Goal: Task Accomplishment & Management: Use online tool/utility

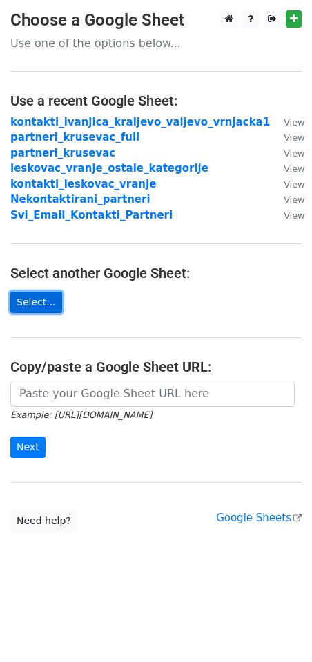
click at [35, 307] on link "Select..." at bounding box center [36, 302] width 52 height 21
click at [39, 292] on link "Select..." at bounding box center [36, 302] width 52 height 21
click at [25, 303] on link "Select..." at bounding box center [36, 302] width 52 height 21
click at [37, 301] on link "Select..." at bounding box center [36, 302] width 52 height 21
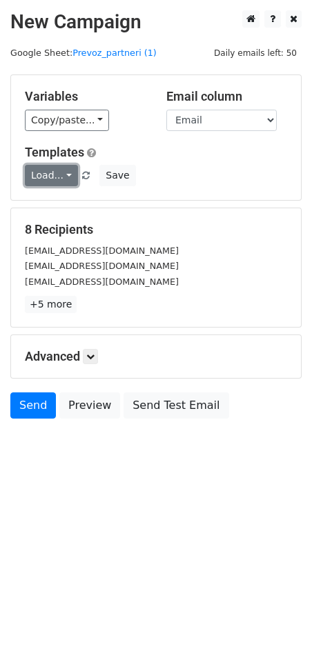
click at [61, 168] on link "Load..." at bounding box center [51, 175] width 53 height 21
click at [70, 198] on link "Poziv za saradnju" at bounding box center [90, 206] width 129 height 22
click at [92, 360] on link at bounding box center [90, 356] width 15 height 15
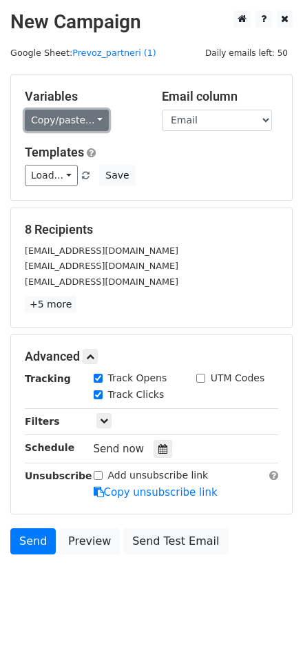
click at [61, 119] on link "Copy/paste..." at bounding box center [67, 120] width 84 height 21
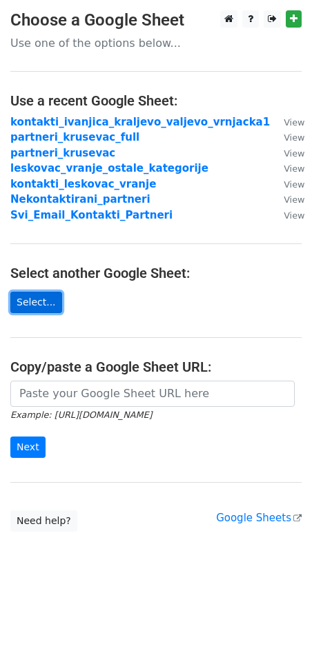
click at [32, 308] on link "Select..." at bounding box center [36, 302] width 52 height 21
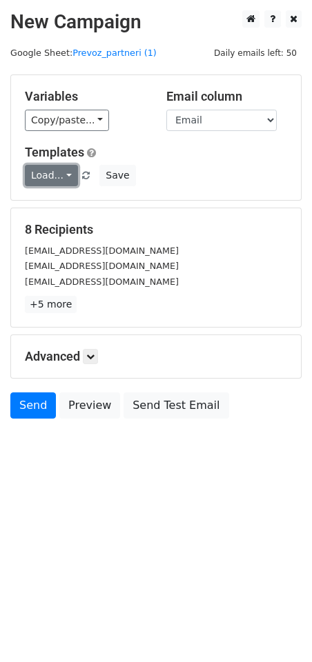
click at [50, 177] on link "Load..." at bounding box center [51, 175] width 53 height 21
click at [61, 207] on link "Poziv za saradnju" at bounding box center [90, 206] width 129 height 22
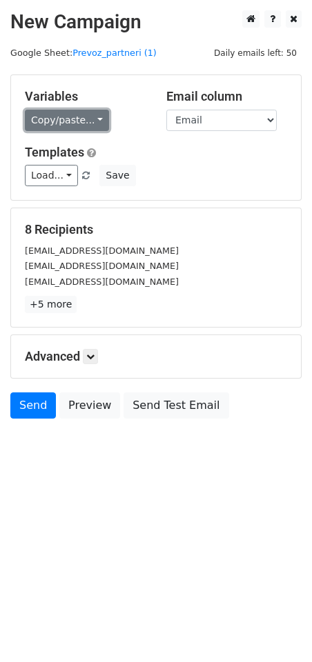
click at [77, 124] on link "Copy/paste..." at bounding box center [67, 120] width 84 height 21
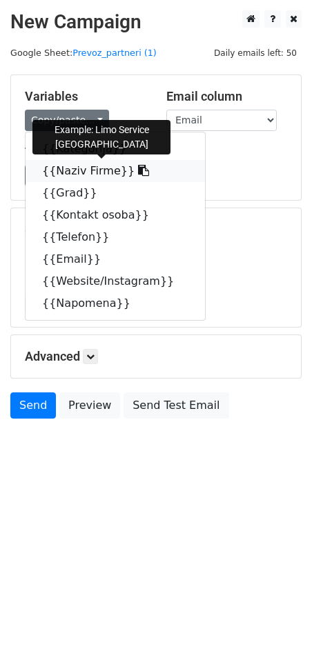
click at [81, 171] on link "{{Naziv Firme}}" at bounding box center [115, 171] width 179 height 22
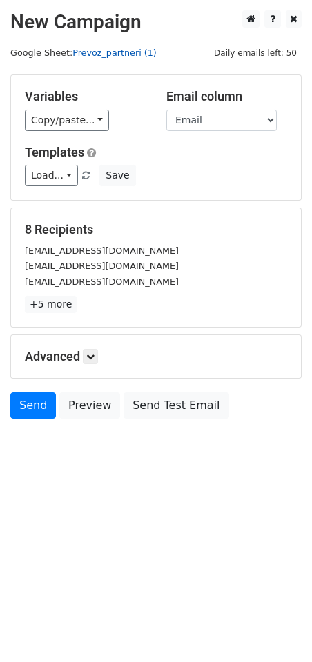
click at [107, 54] on link "Prevoz_partneri (1)" at bounding box center [114, 53] width 84 height 10
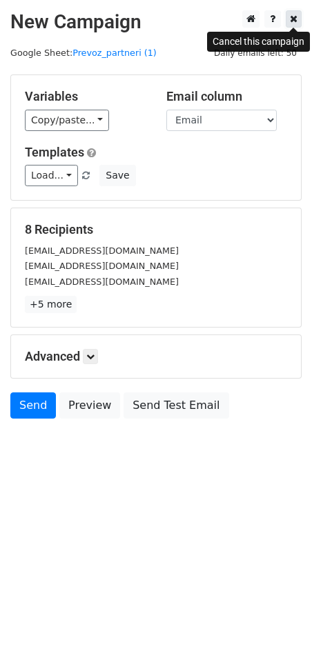
click at [298, 20] on link at bounding box center [293, 18] width 16 height 17
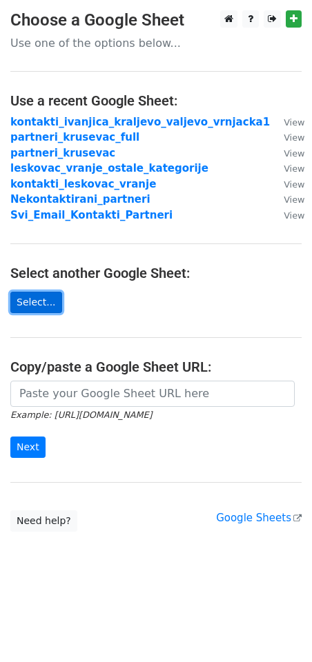
click at [30, 306] on link "Select..." at bounding box center [36, 302] width 52 height 21
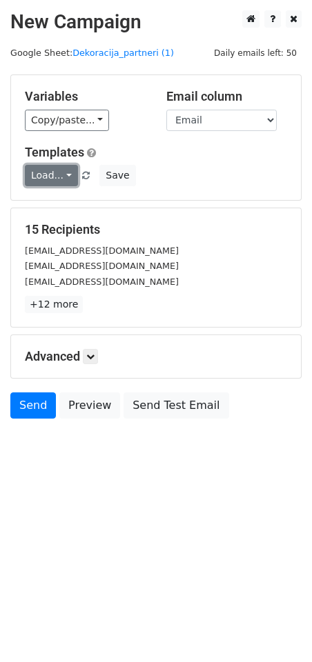
click at [57, 173] on link "Load..." at bounding box center [51, 175] width 53 height 21
click at [79, 209] on link "Poziv za saradnju" at bounding box center [90, 206] width 129 height 22
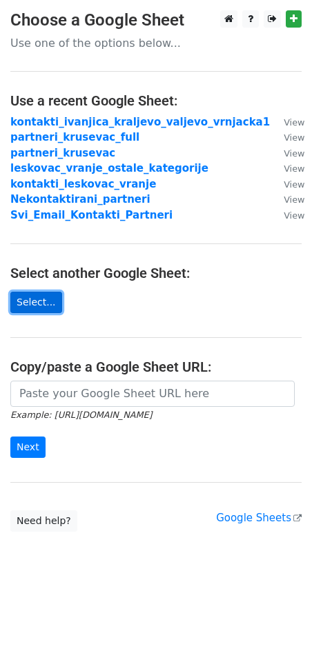
click at [30, 301] on link "Select..." at bounding box center [36, 302] width 52 height 21
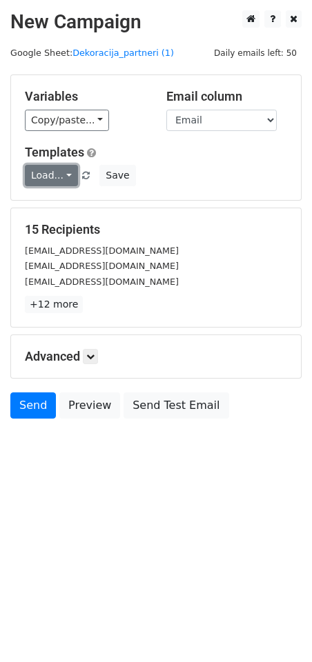
click at [52, 176] on link "Load..." at bounding box center [51, 175] width 53 height 21
click at [68, 201] on link "Poziv za saradnju" at bounding box center [90, 206] width 129 height 22
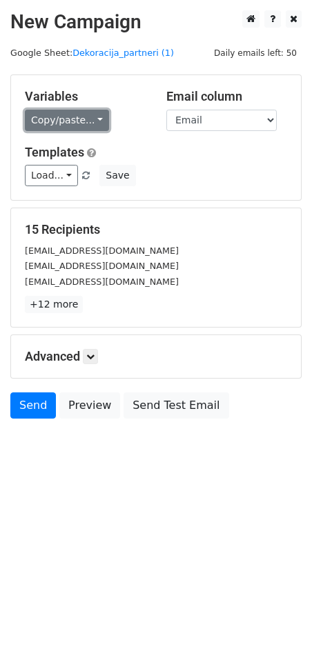
click at [94, 119] on link "Copy/paste..." at bounding box center [67, 120] width 84 height 21
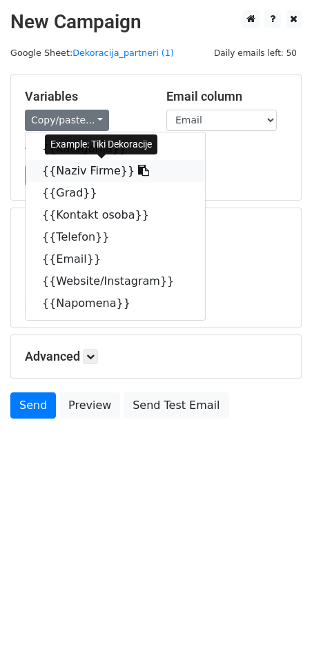
click at [84, 169] on link "{{Naziv Firme}}" at bounding box center [115, 171] width 179 height 22
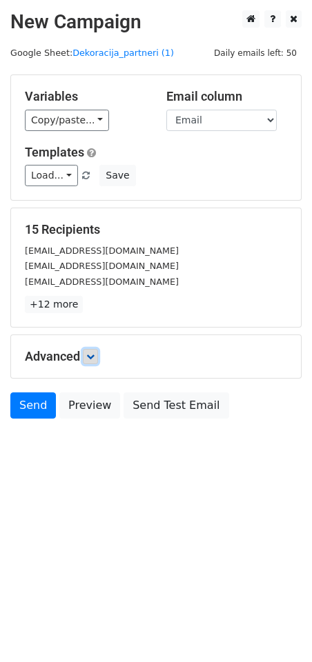
click at [86, 355] on link at bounding box center [90, 356] width 15 height 15
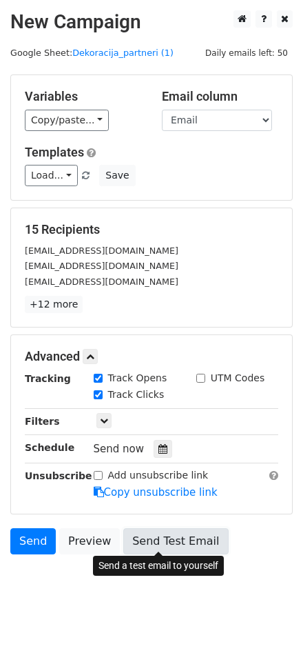
click at [154, 529] on link "Send Test Email" at bounding box center [175, 541] width 105 height 26
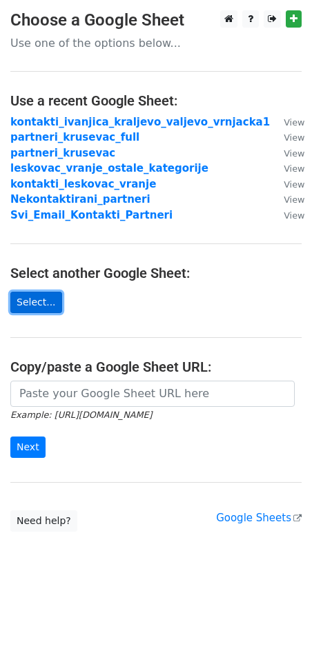
click at [19, 300] on link "Select..." at bounding box center [36, 302] width 52 height 21
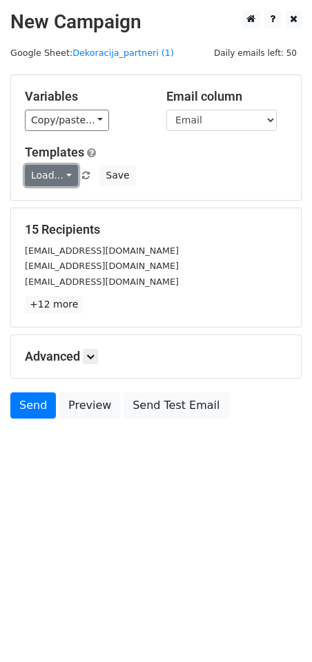
click at [30, 179] on link "Load..." at bounding box center [51, 175] width 53 height 21
click at [65, 197] on link "Poziv za saradnju" at bounding box center [90, 206] width 129 height 22
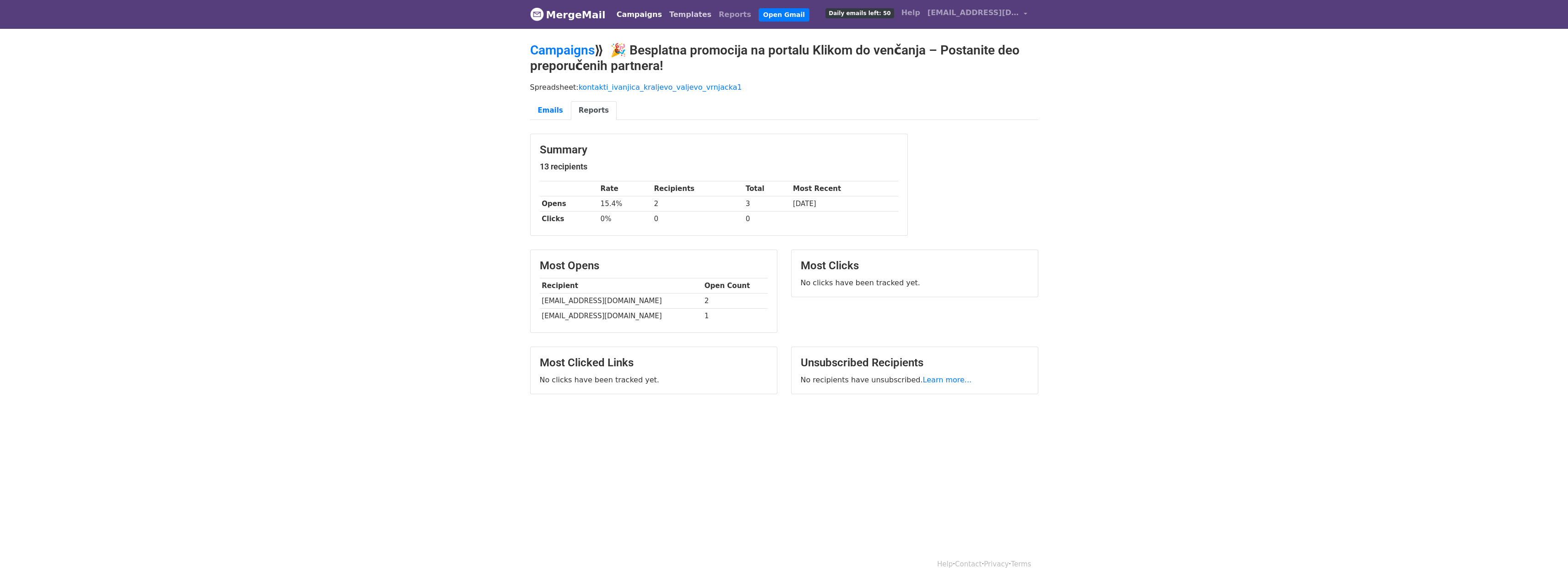
drag, startPoint x: 673, startPoint y: 10, endPoint x: 678, endPoint y: 11, distance: 5.1
click at [673, 10] on link "Templates" at bounding box center [690, 15] width 49 height 19
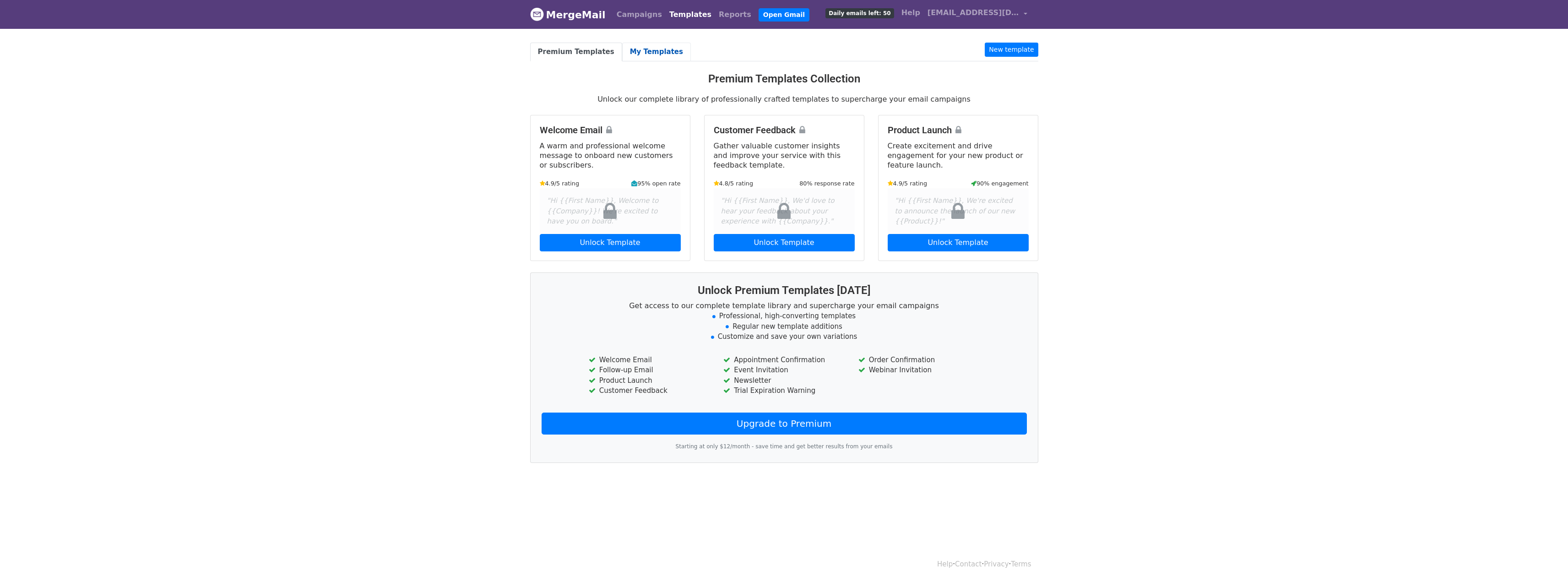
click at [638, 45] on link "My Templates" at bounding box center [656, 52] width 68 height 19
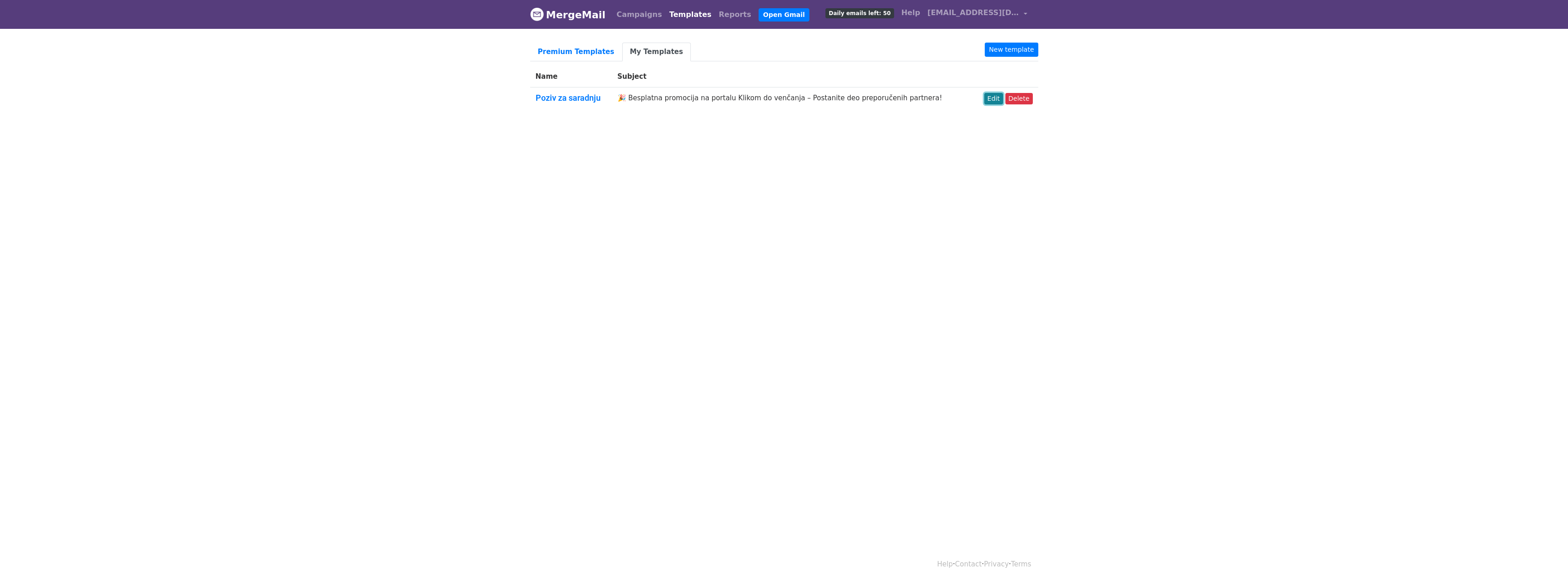
click at [993, 98] on link "Edit" at bounding box center [994, 98] width 19 height 11
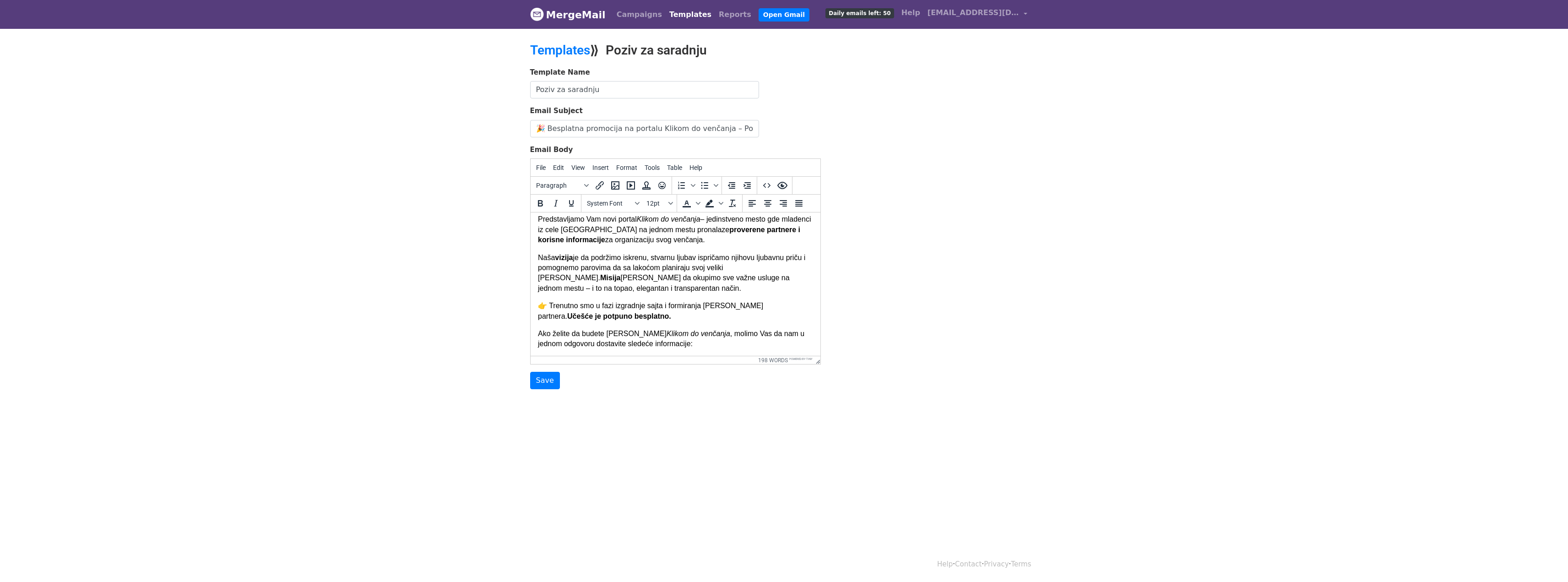
scroll to position [46, 0]
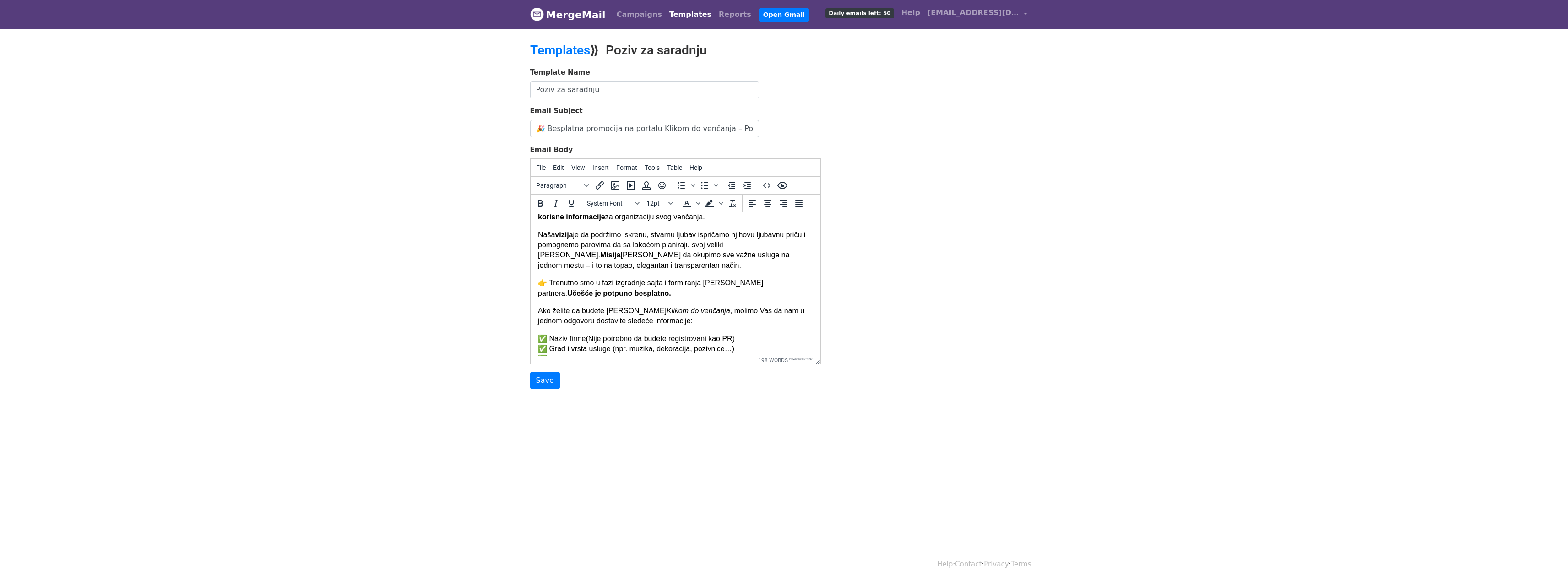
click at [602, 292] on strong "Učešće je potpuno besplatno." at bounding box center [619, 294] width 104 height 8
click at [541, 382] on input "Save" at bounding box center [545, 381] width 30 height 17
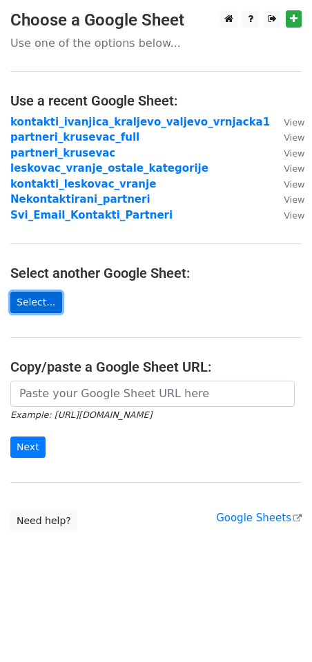
click at [33, 306] on link "Select..." at bounding box center [36, 302] width 52 height 21
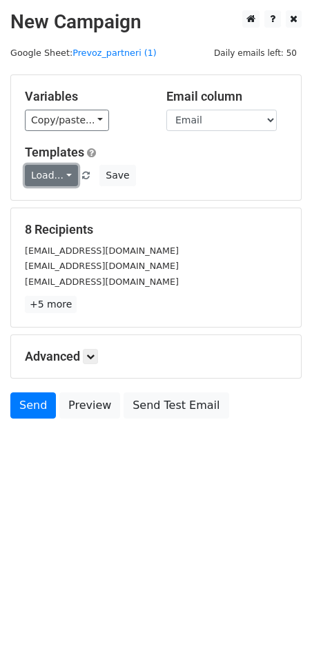
click at [48, 178] on link "Load..." at bounding box center [51, 175] width 53 height 21
click at [77, 204] on link "Poziv za saradnju" at bounding box center [90, 206] width 129 height 22
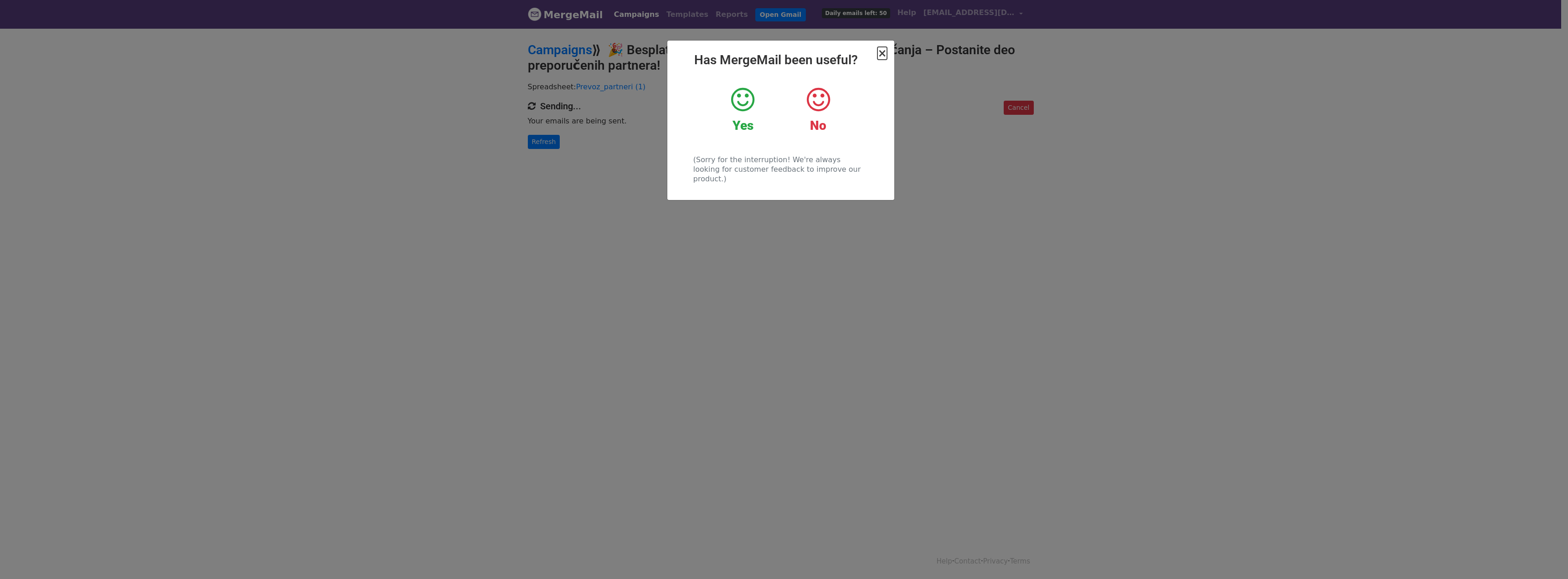
click at [880, 54] on span "×" at bounding box center [882, 53] width 9 height 13
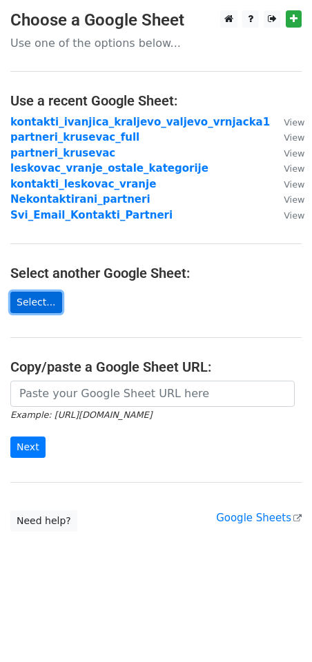
click at [38, 300] on link "Select..." at bounding box center [36, 302] width 52 height 21
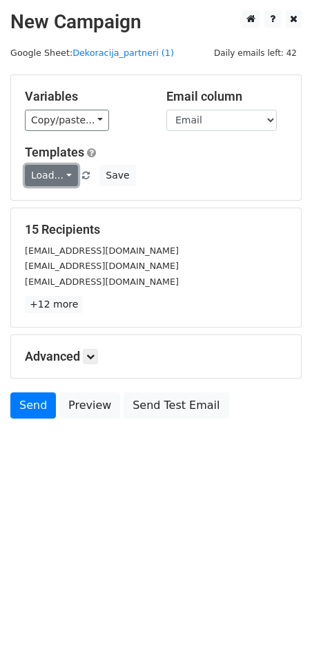
click at [59, 178] on link "Load..." at bounding box center [51, 175] width 53 height 21
click at [80, 203] on link "Poziv za saradnju" at bounding box center [90, 206] width 129 height 22
click at [60, 173] on link "Load..." at bounding box center [51, 175] width 53 height 21
drag, startPoint x: 66, startPoint y: 204, endPoint x: 143, endPoint y: 222, distance: 79.2
click at [67, 204] on link "Poziv za saradnju" at bounding box center [90, 206] width 129 height 22
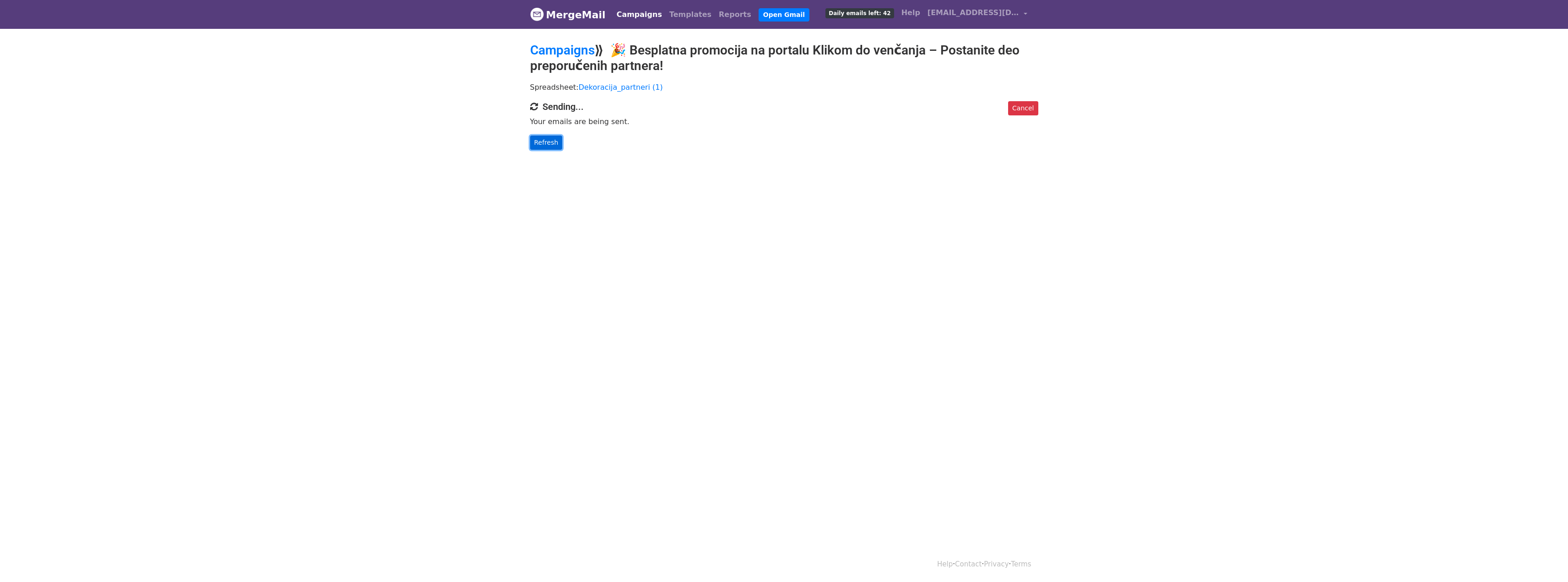
click at [551, 140] on link "Refresh" at bounding box center [546, 142] width 33 height 14
drag, startPoint x: 545, startPoint y: 142, endPoint x: 576, endPoint y: 147, distance: 31.4
click at [545, 142] on link "Refresh" at bounding box center [546, 142] width 33 height 14
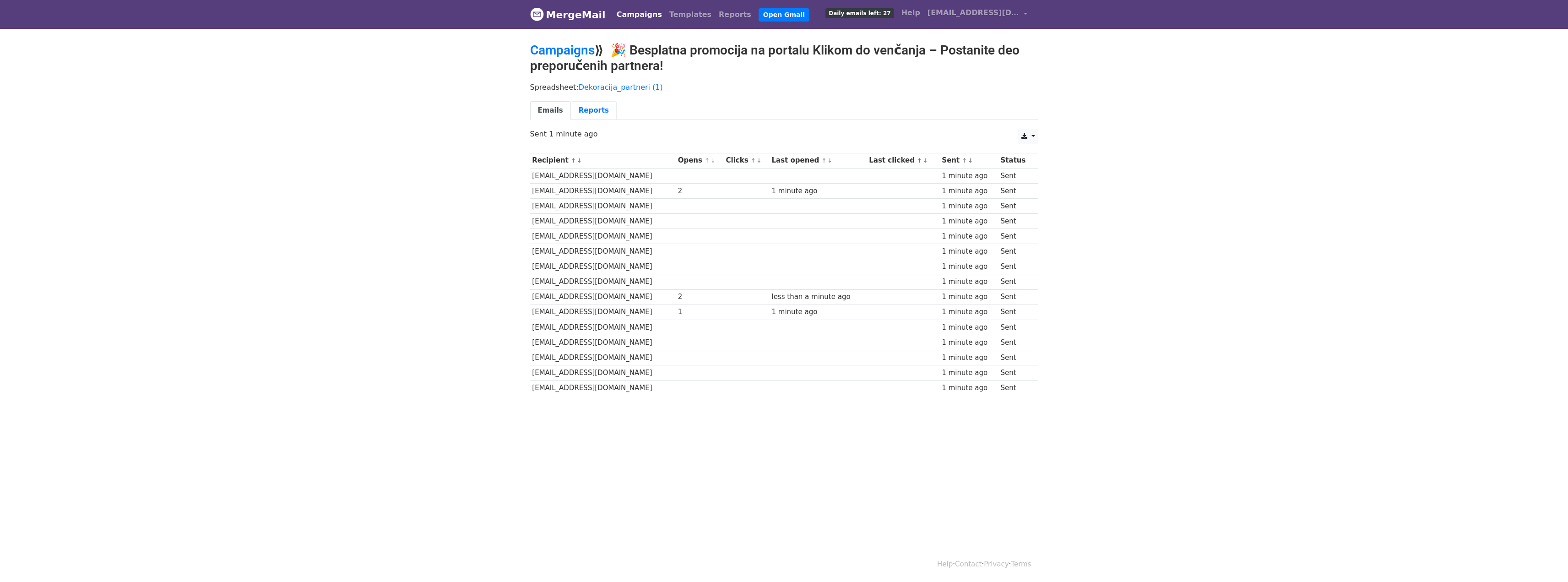
drag, startPoint x: 579, startPoint y: 116, endPoint x: 669, endPoint y: 119, distance: 90.0
click at [579, 116] on link "Reports" at bounding box center [593, 110] width 46 height 19
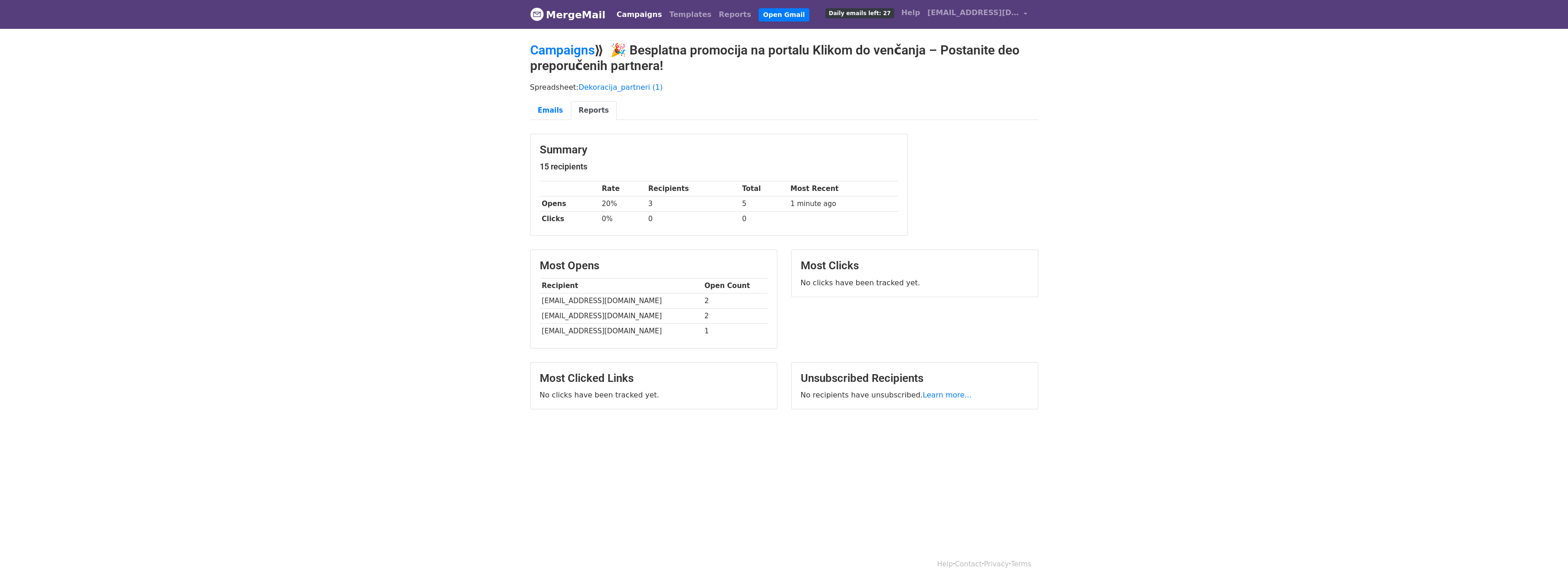
click at [619, 9] on link "Campaigns" at bounding box center [639, 15] width 52 height 19
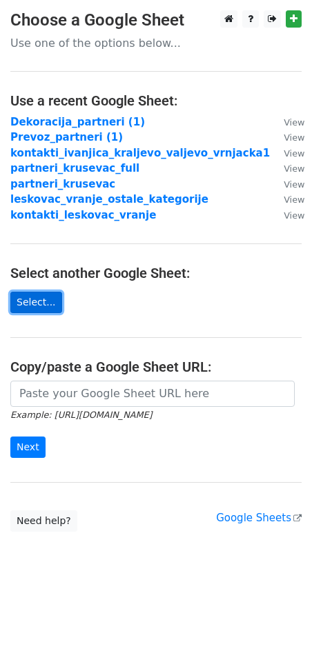
click at [28, 303] on link "Select..." at bounding box center [36, 302] width 52 height 21
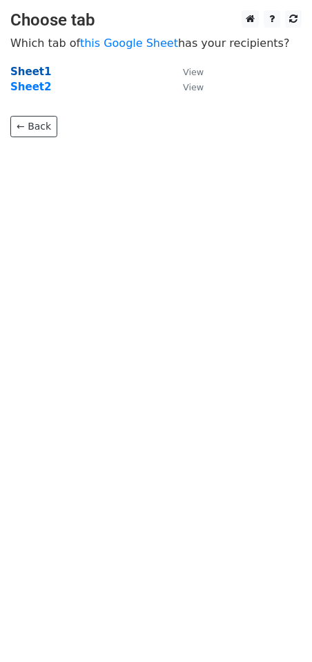
click at [22, 72] on strong "Sheet1" at bounding box center [30, 71] width 41 height 12
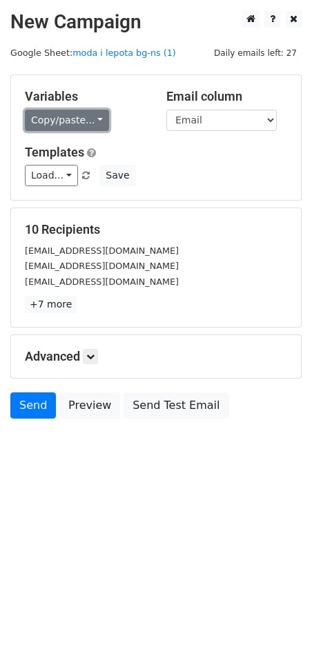
click at [79, 116] on link "Copy/paste..." at bounding box center [67, 120] width 84 height 21
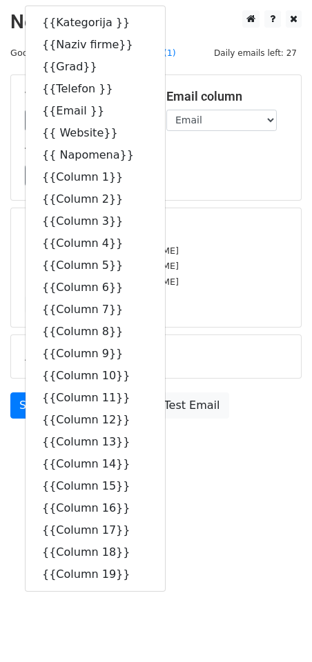
click at [214, 187] on div "Variables Copy/paste... {{Kategorija }} {{Naziv firme}} {{Grad}} {{Telefon }} {…" at bounding box center [155, 137] width 289 height 125
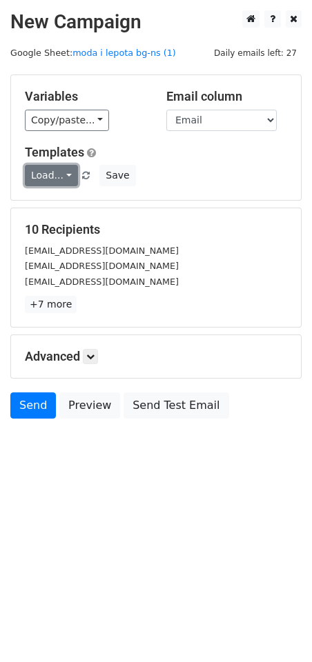
click at [66, 174] on link "Load..." at bounding box center [51, 175] width 53 height 21
click at [81, 217] on div "Poziv za saradnju" at bounding box center [90, 206] width 130 height 34
click at [48, 179] on link "Load..." at bounding box center [51, 175] width 53 height 21
click at [69, 203] on link "Poziv za saradnju" at bounding box center [90, 206] width 129 height 22
click at [53, 303] on link "+7 more" at bounding box center [51, 304] width 52 height 17
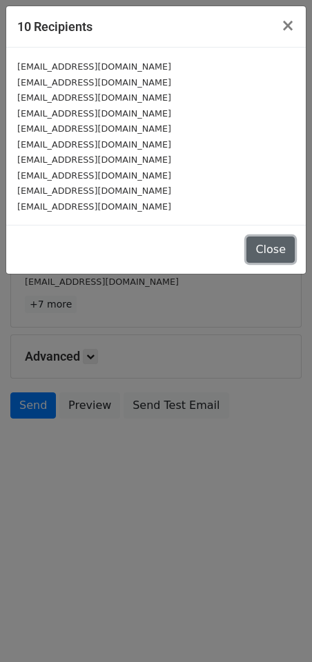
click at [270, 256] on button "Close" at bounding box center [270, 249] width 48 height 26
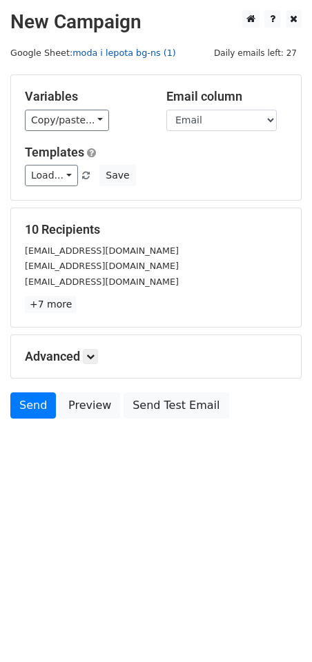
click at [101, 52] on link "moda i lepota bg-ns (1)" at bounding box center [123, 53] width 103 height 10
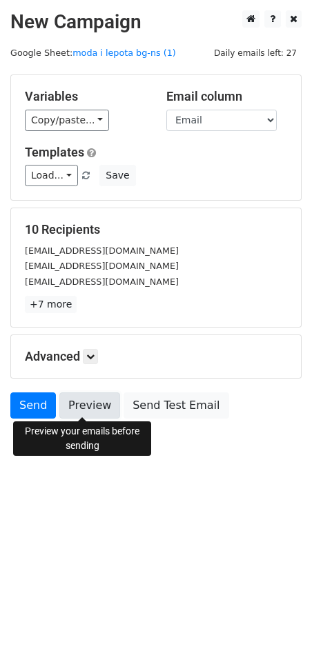
click at [101, 402] on link "Preview" at bounding box center [89, 405] width 61 height 26
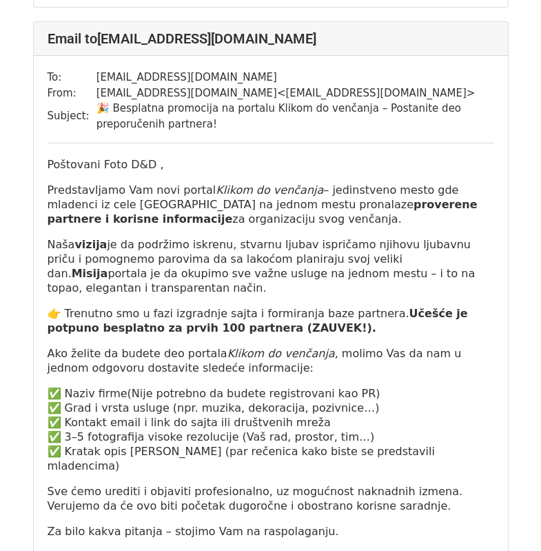
scroll to position [3859, 0]
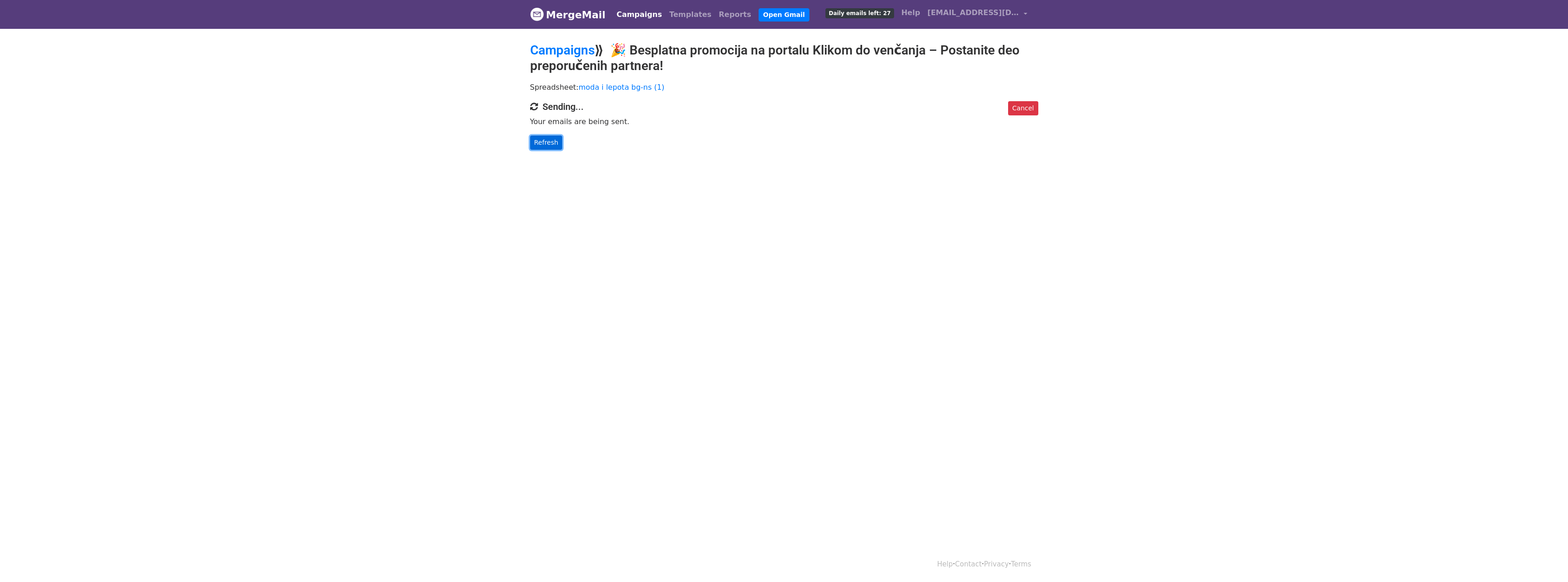
drag, startPoint x: 546, startPoint y: 144, endPoint x: 553, endPoint y: 144, distance: 7.0
click at [546, 144] on link "Refresh" at bounding box center [546, 142] width 33 height 14
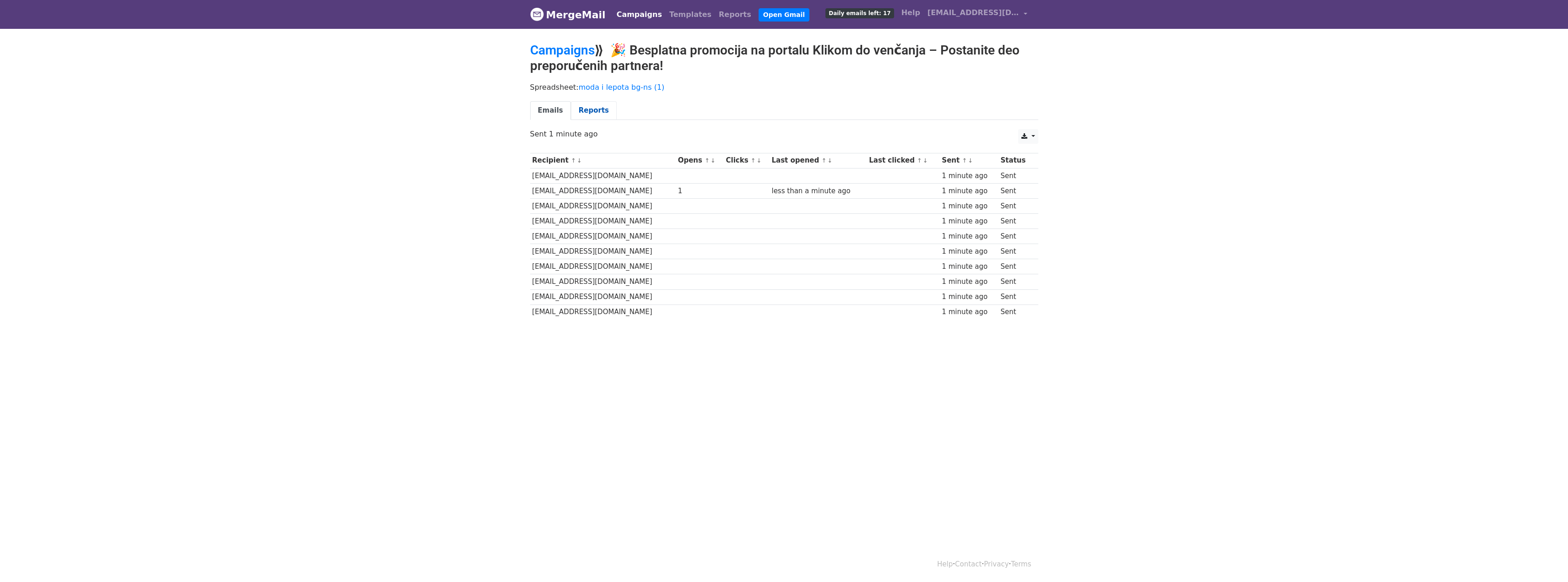
click at [587, 112] on link "Reports" at bounding box center [593, 110] width 46 height 19
